Goal: Task Accomplishment & Management: Manage account settings

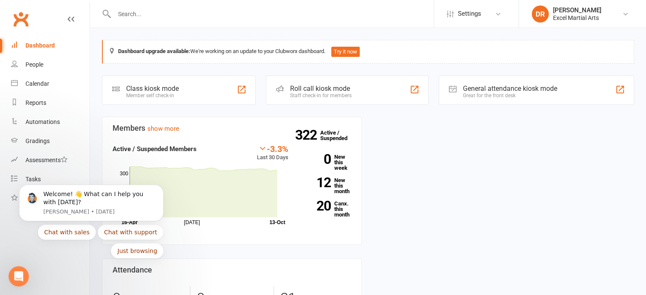
drag, startPoint x: 442, startPoint y: 198, endPoint x: 309, endPoint y: 196, distance: 132.2
click at [442, 198] on div "Members show more -3.3% Last 30 Days Active / Suspended Members [DATE] Month [D…" at bounding box center [368, 256] width 545 height 278
click at [136, 251] on button "Just browsing" at bounding box center [137, 251] width 53 height 15
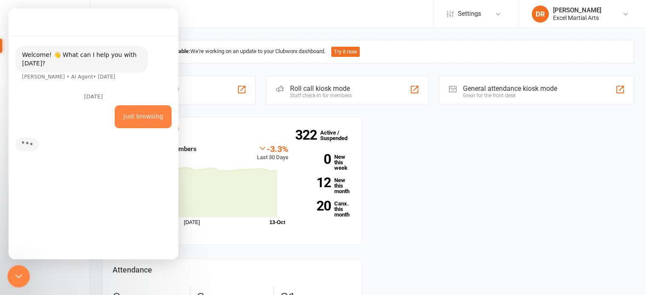
click at [17, 278] on icon "Close Intercom Messenger" at bounding box center [17, 275] width 10 height 10
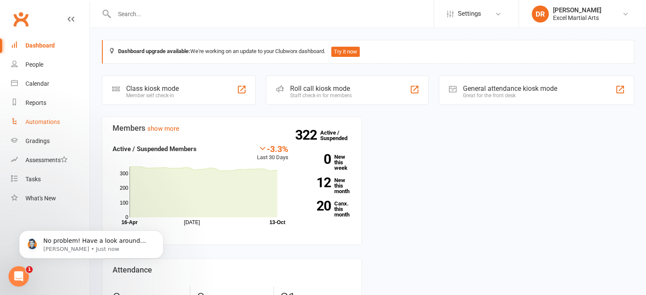
click at [53, 117] on link "Automations" at bounding box center [50, 122] width 79 height 19
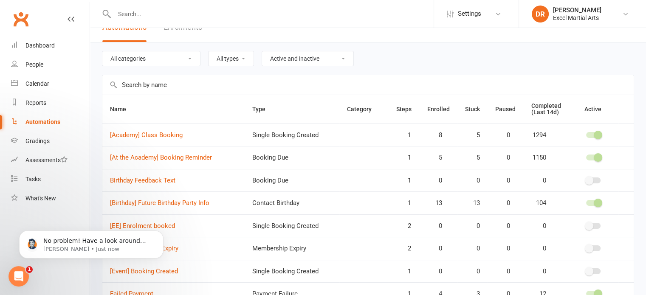
scroll to position [43, 0]
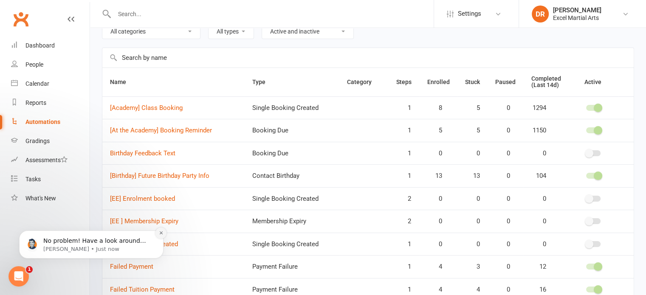
click at [161, 234] on icon "Dismiss notification" at bounding box center [161, 233] width 5 height 5
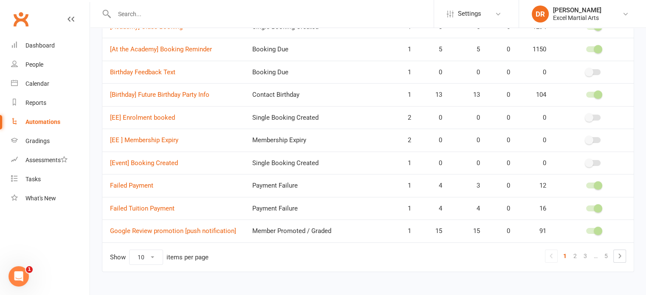
scroll to position [128, 0]
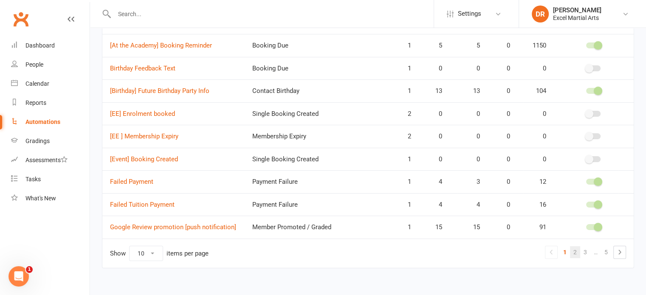
click at [575, 254] on link "2" at bounding box center [575, 253] width 10 height 12
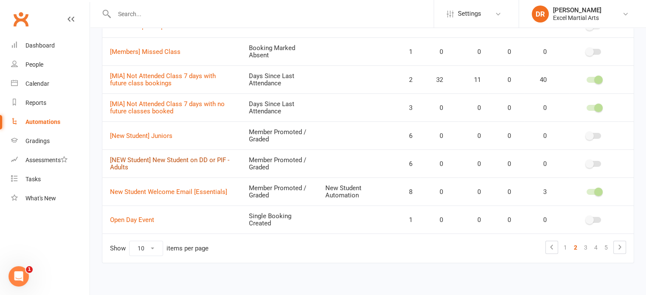
scroll to position [183, 0]
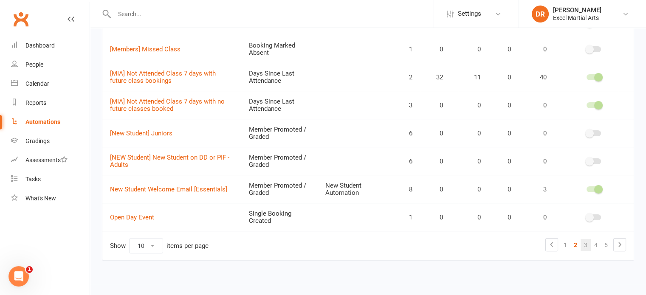
click at [586, 242] on link "3" at bounding box center [586, 245] width 10 height 12
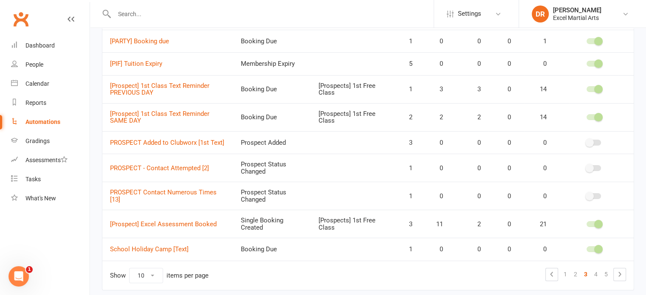
scroll to position [125, 0]
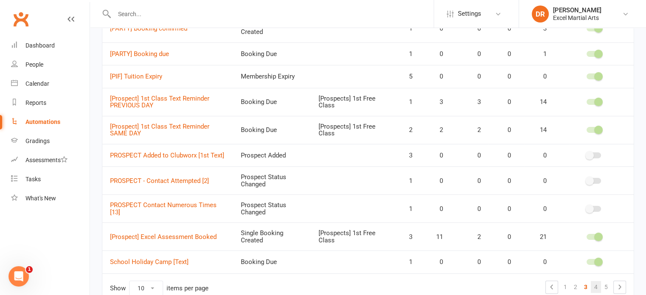
click at [597, 287] on link "4" at bounding box center [596, 287] width 10 height 12
